Goal: Transaction & Acquisition: Obtain resource

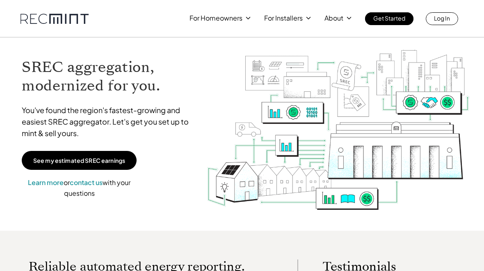
click at [100, 158] on p "See my estimated SREC earnings" at bounding box center [79, 159] width 92 height 7
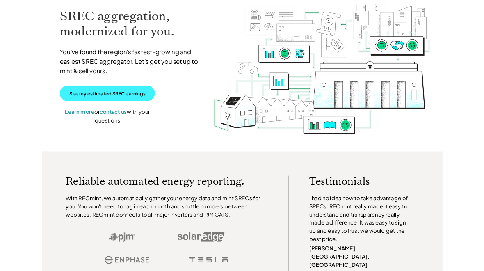
scroll to position [42, 0]
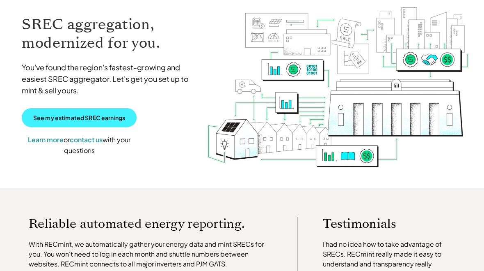
click at [44, 115] on p "See my estimated SREC earnings" at bounding box center [79, 117] width 92 height 7
click at [54, 126] on link "See my estimated SREC earnings" at bounding box center [79, 117] width 115 height 19
click at [60, 126] on link "See my estimated SREC earnings" at bounding box center [79, 117] width 115 height 19
click at [75, 122] on link "See my estimated SREC earnings" at bounding box center [79, 117] width 115 height 19
click at [80, 125] on link "See my estimated SREC earnings" at bounding box center [79, 117] width 115 height 19
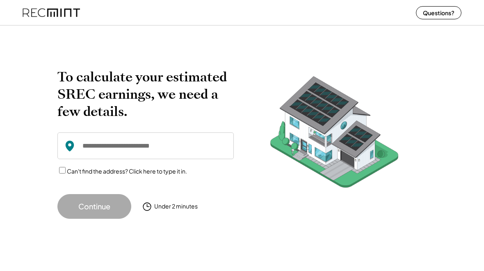
click at [137, 147] on input "input" at bounding box center [145, 145] width 177 height 27
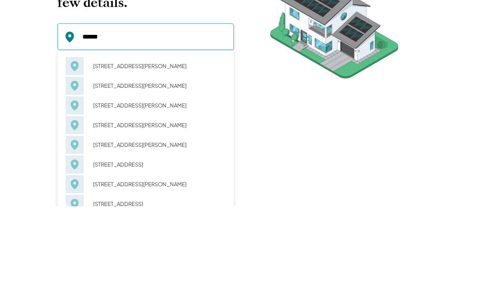
click at [104, 180] on div "[STREET_ADDRESS][PERSON_NAME]" at bounding box center [157, 185] width 138 height 11
type input "**********"
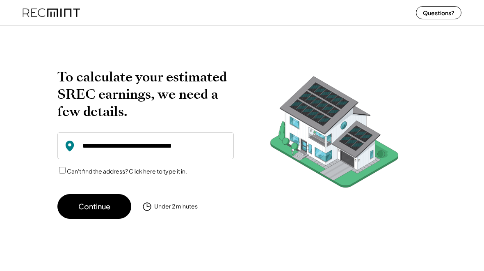
click at [84, 206] on button "Continue" at bounding box center [94, 206] width 74 height 25
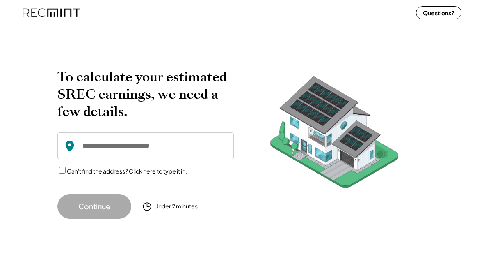
click at [119, 136] on input "input" at bounding box center [145, 145] width 177 height 27
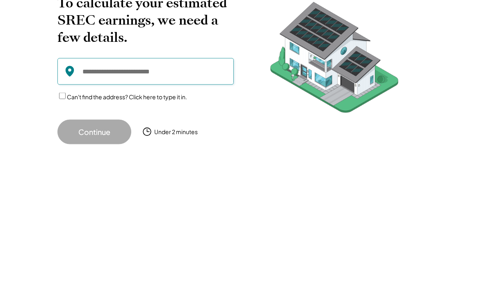
click at [89, 139] on input "input" at bounding box center [145, 152] width 177 height 27
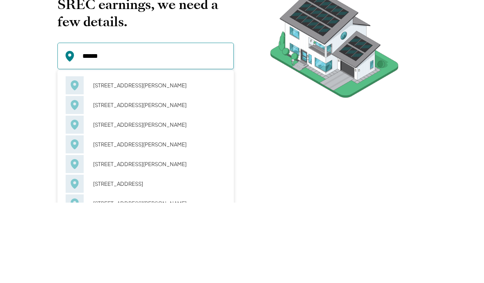
click at [117, 180] on div "126 Onondaga Dr Oxon Hill, MD 20745" at bounding box center [157, 185] width 138 height 11
type input "**********"
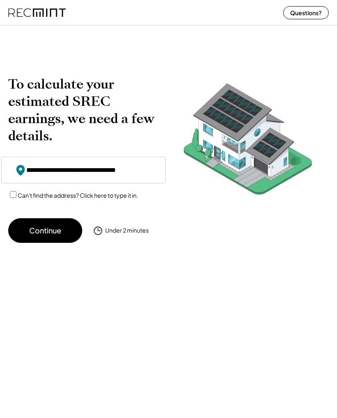
click at [45, 230] on button "Continue" at bounding box center [45, 230] width 74 height 25
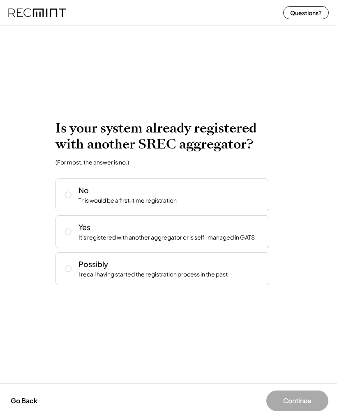
click at [66, 270] on button at bounding box center [68, 269] width 12 height 12
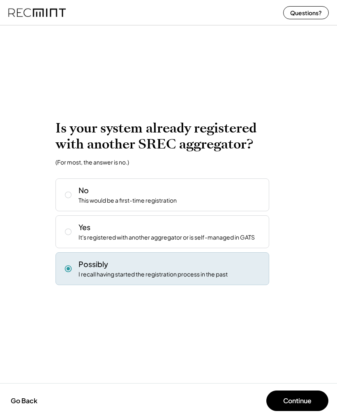
click at [299, 270] on button "Continue" at bounding box center [297, 401] width 62 height 21
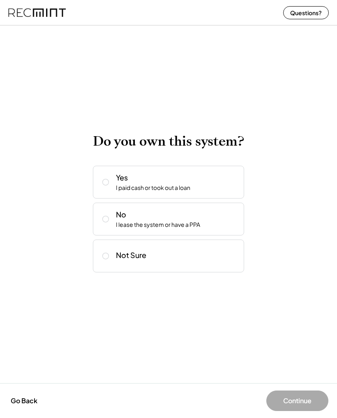
click at [101, 177] on button at bounding box center [105, 182] width 12 height 12
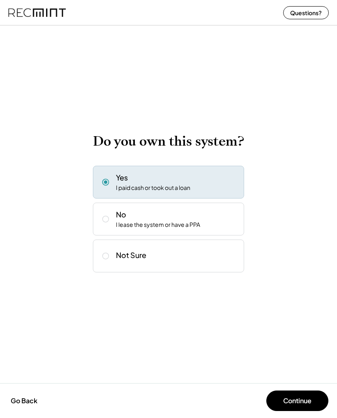
click at [282, 270] on div "Go Back Continue" at bounding box center [168, 400] width 337 height 35
click at [297, 270] on button "Continue" at bounding box center [297, 401] width 62 height 21
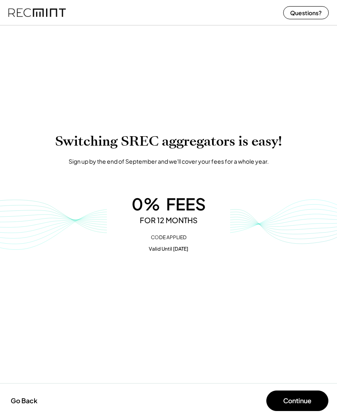
click at [303, 270] on button "Continue" at bounding box center [297, 401] width 62 height 21
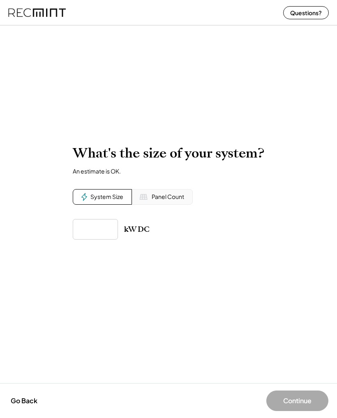
click at [87, 234] on input "input" at bounding box center [95, 229] width 45 height 21
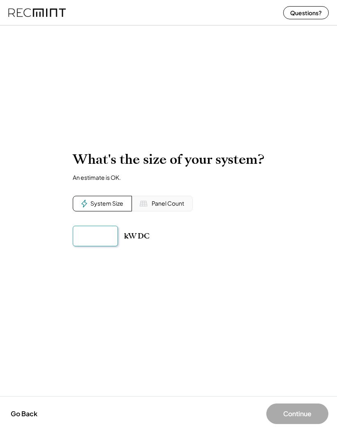
click at [275, 242] on div "To calculate your estimated SREC earnings, we need a few details. 126 Onley Rd …" at bounding box center [168, 208] width 337 height 131
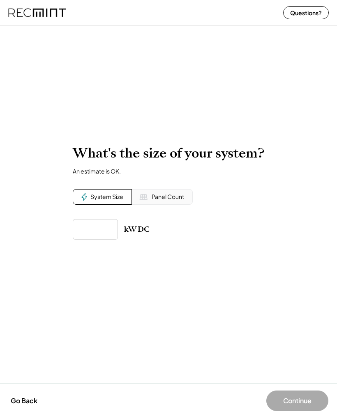
click at [91, 231] on input "input" at bounding box center [95, 229] width 45 height 21
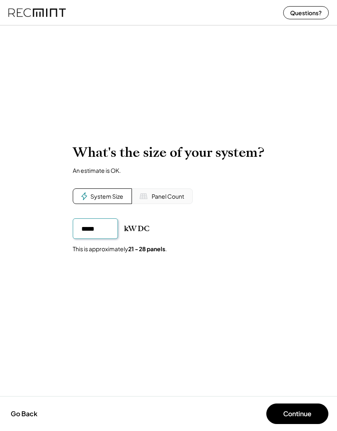
type input "*****"
click at [298, 233] on div "To calculate your estimated SREC earnings, we need a few details. 126 Onley Rd …" at bounding box center [168, 209] width 337 height 146
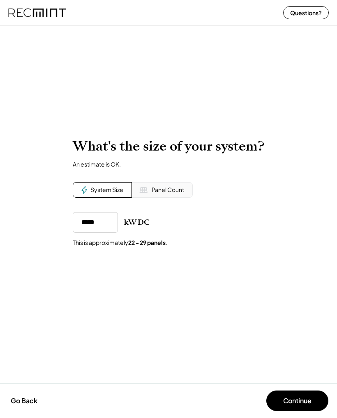
click at [305, 270] on button "Continue" at bounding box center [297, 401] width 62 height 21
